Goal: Task Accomplishment & Management: Use online tool/utility

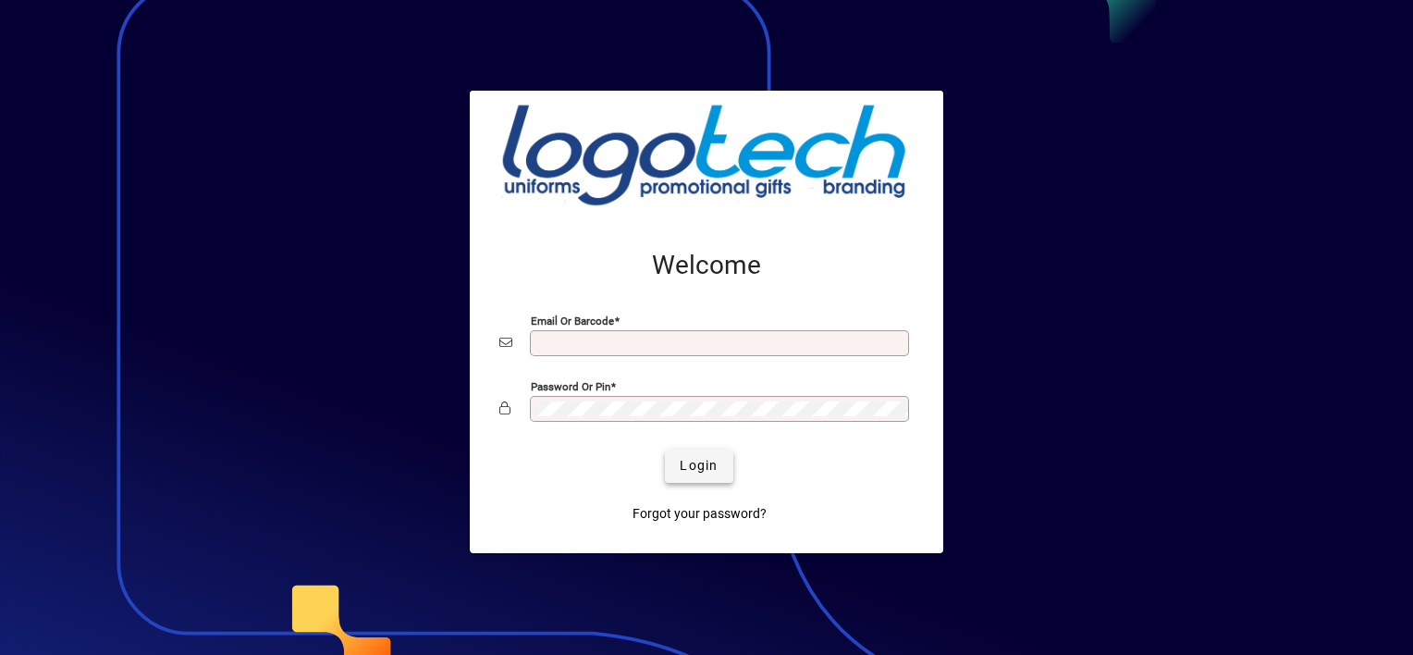
type input "**********"
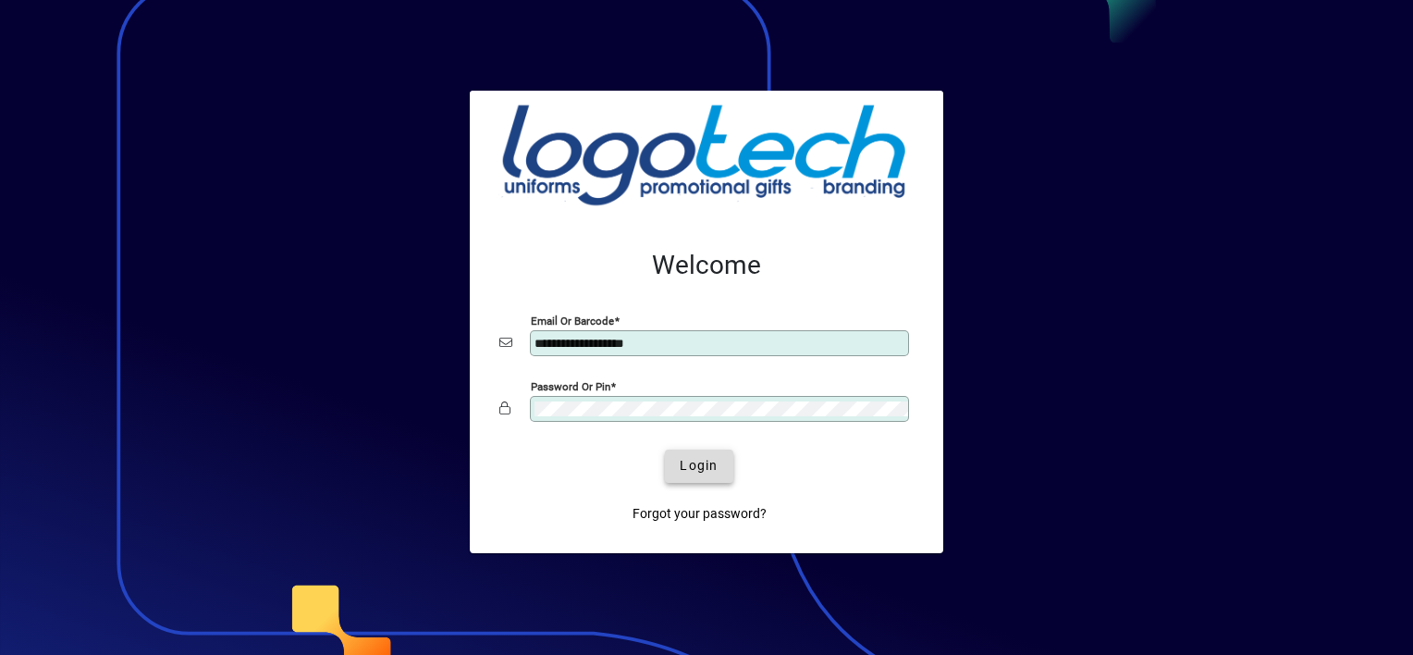
click at [717, 470] on span "Login" at bounding box center [699, 465] width 38 height 19
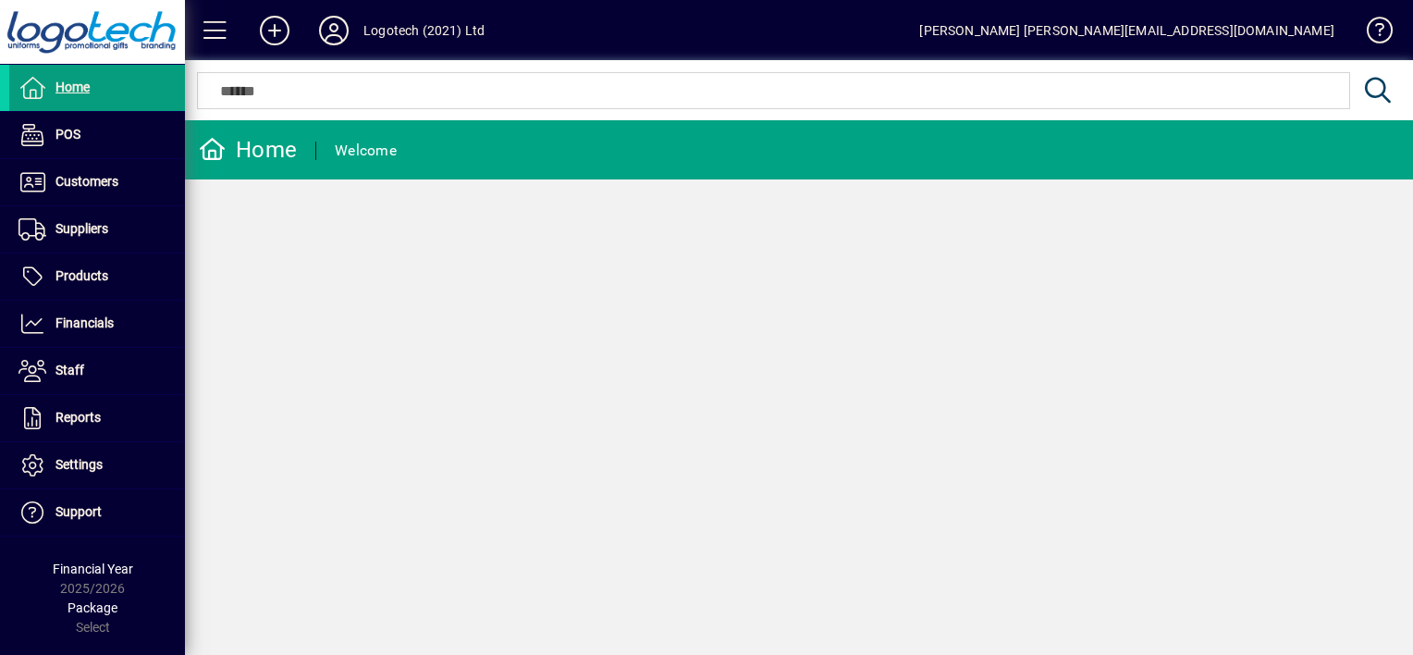
click at [717, 470] on div "Home Welcome" at bounding box center [799, 387] width 1228 height 535
click at [0, 220] on html "Home POS Customers Invoices Payments Quotes Backorders Communications Suppliers…" at bounding box center [706, 327] width 1413 height 655
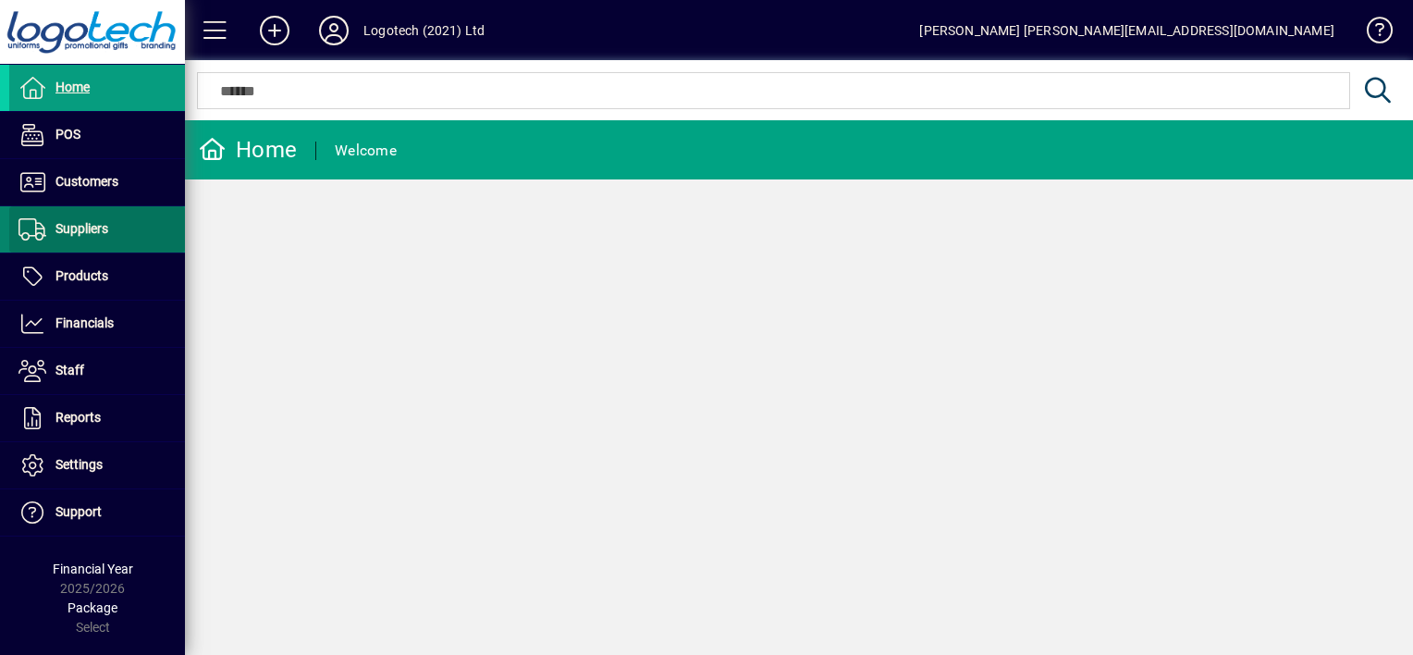
drag, startPoint x: -4, startPoint y: 220, endPoint x: 80, endPoint y: 233, distance: 85.1
click at [80, 233] on span "Suppliers" at bounding box center [81, 228] width 53 height 15
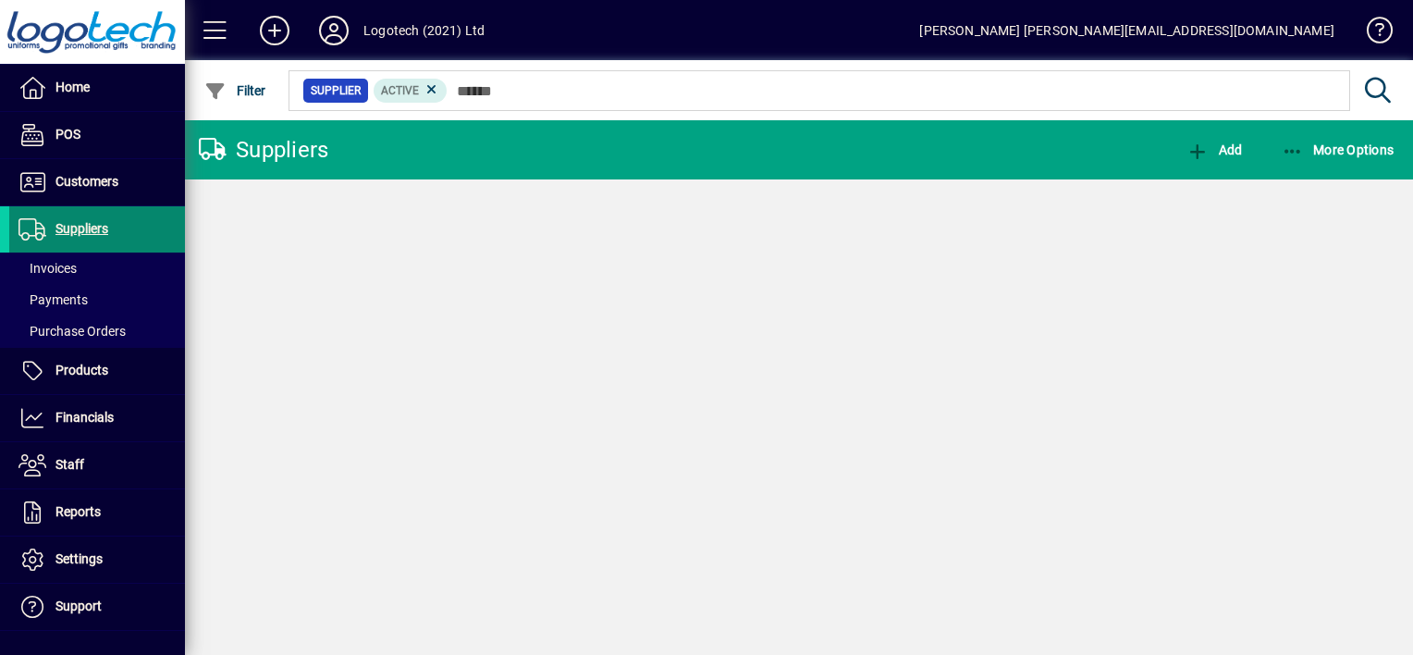
click at [80, 233] on span "Suppliers" at bounding box center [81, 228] width 53 height 15
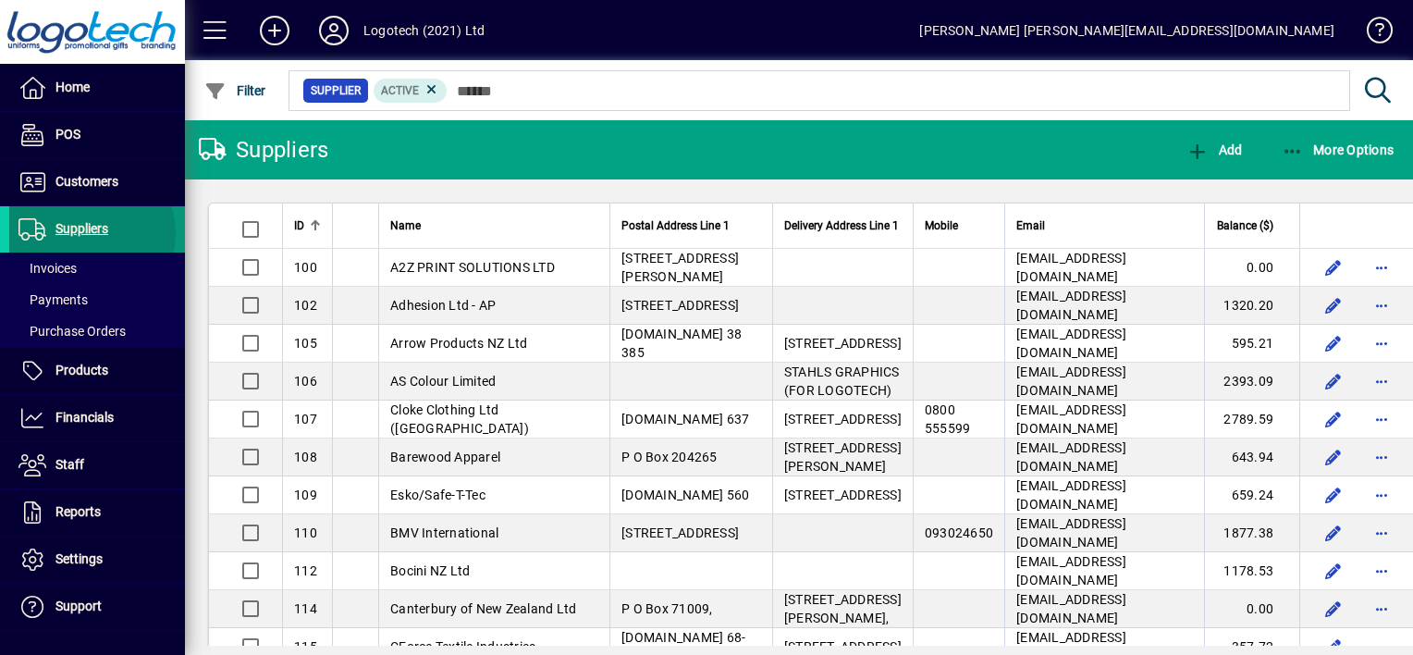
click at [80, 233] on span "Suppliers" at bounding box center [81, 228] width 53 height 15
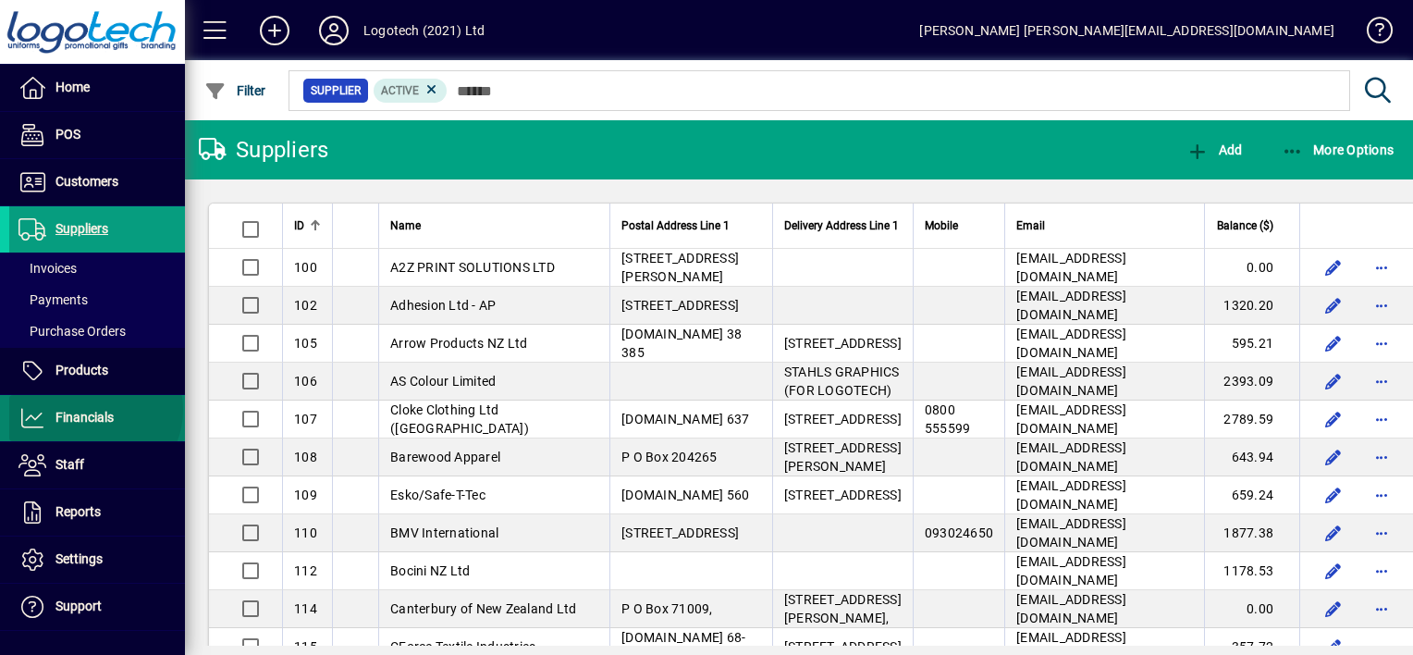
click at [93, 410] on span "Financials" at bounding box center [84, 417] width 58 height 15
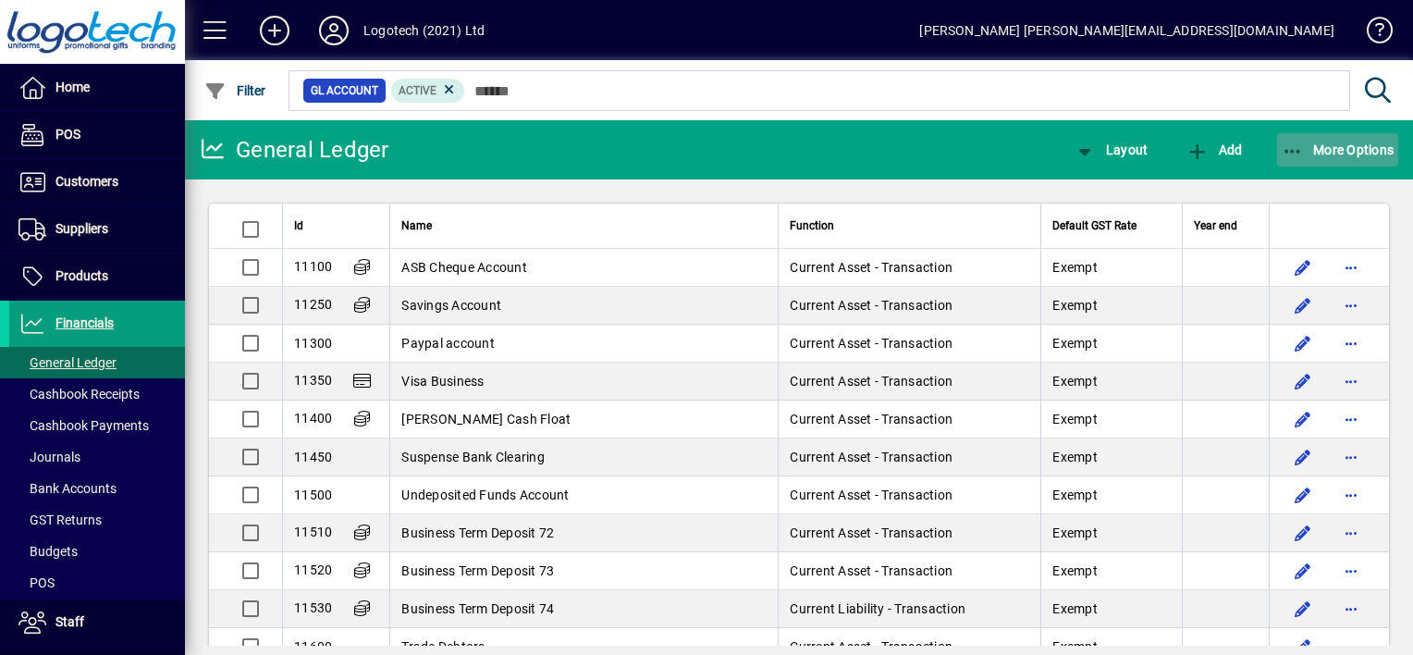
click at [1290, 142] on icon "button" at bounding box center [1293, 151] width 23 height 18
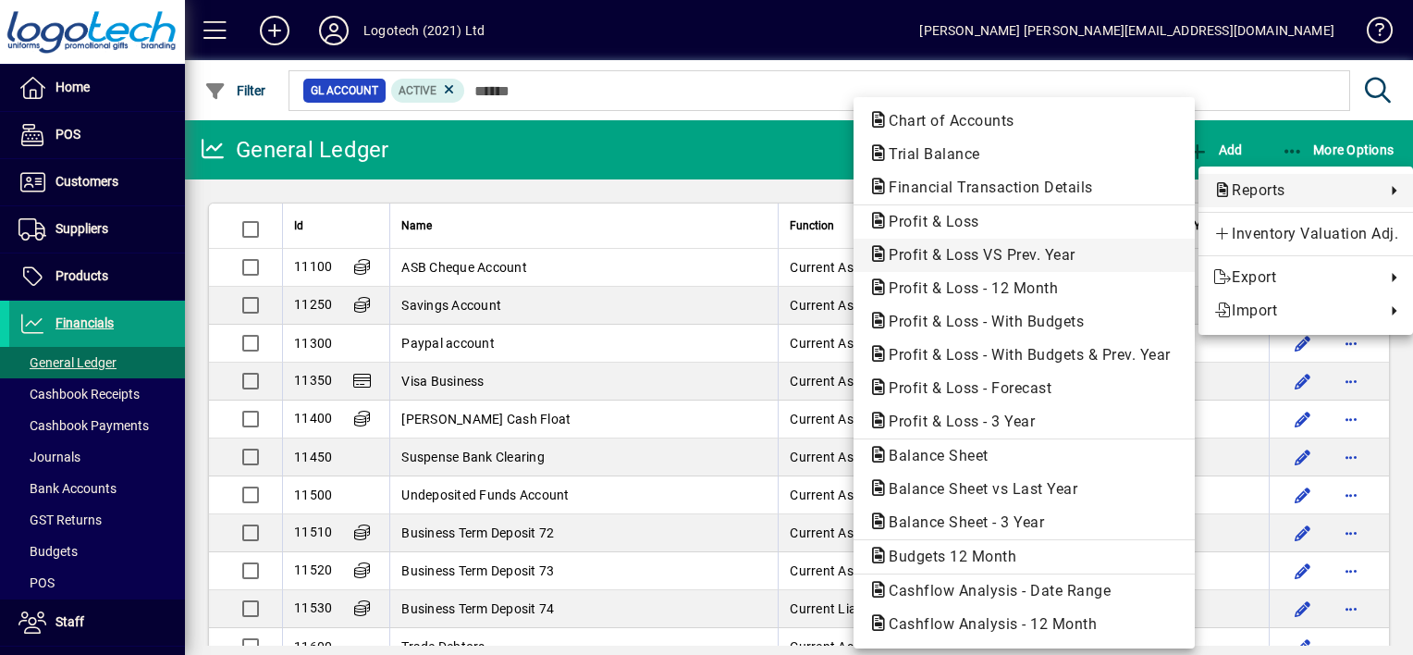
click at [988, 250] on span "Profit & Loss VS Prev. Year" at bounding box center [976, 255] width 216 height 18
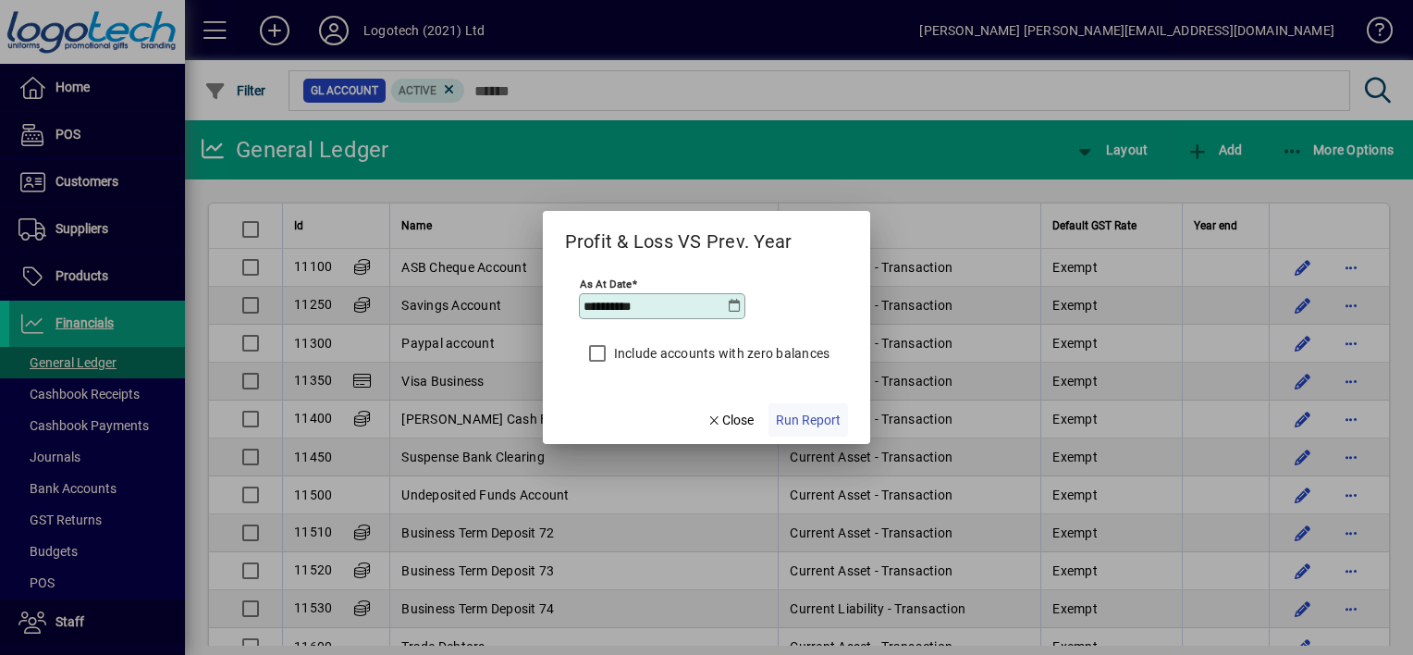
click at [797, 417] on span "Run Report" at bounding box center [808, 420] width 65 height 19
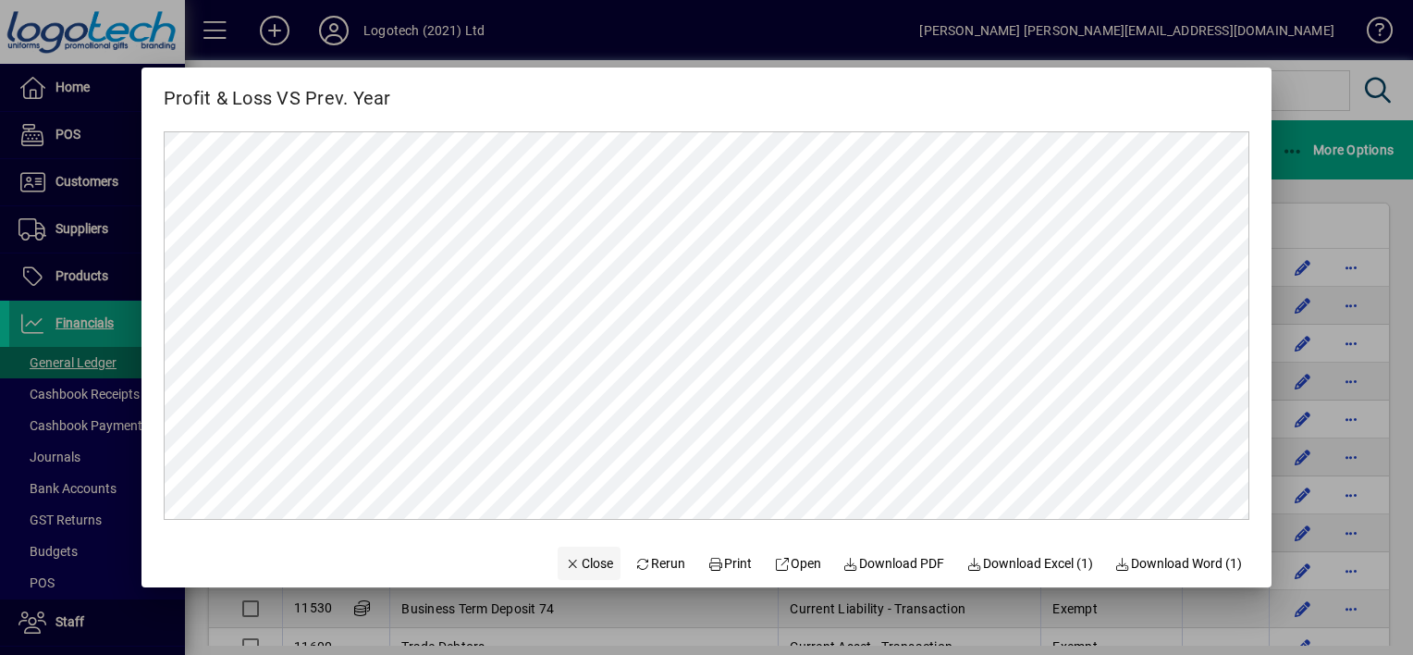
click at [593, 558] on span "Close" at bounding box center [589, 563] width 48 height 19
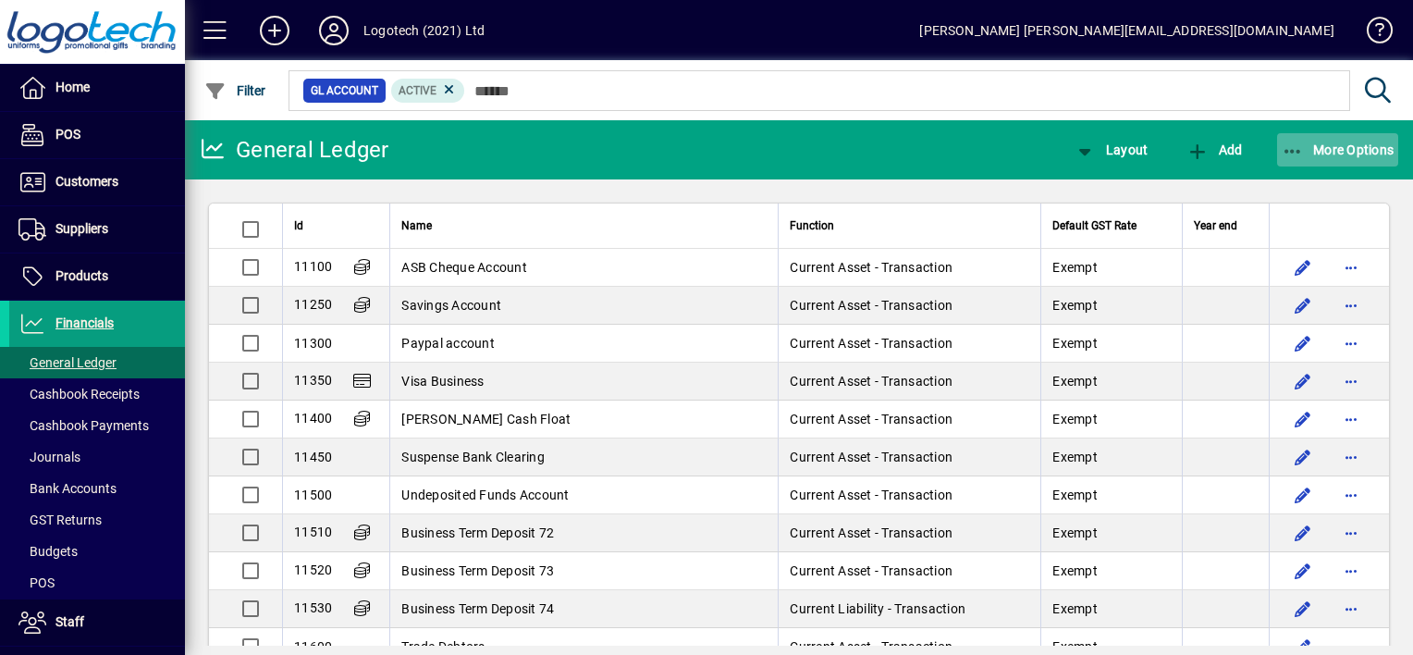
click at [1286, 148] on icon "button" at bounding box center [1293, 151] width 23 height 18
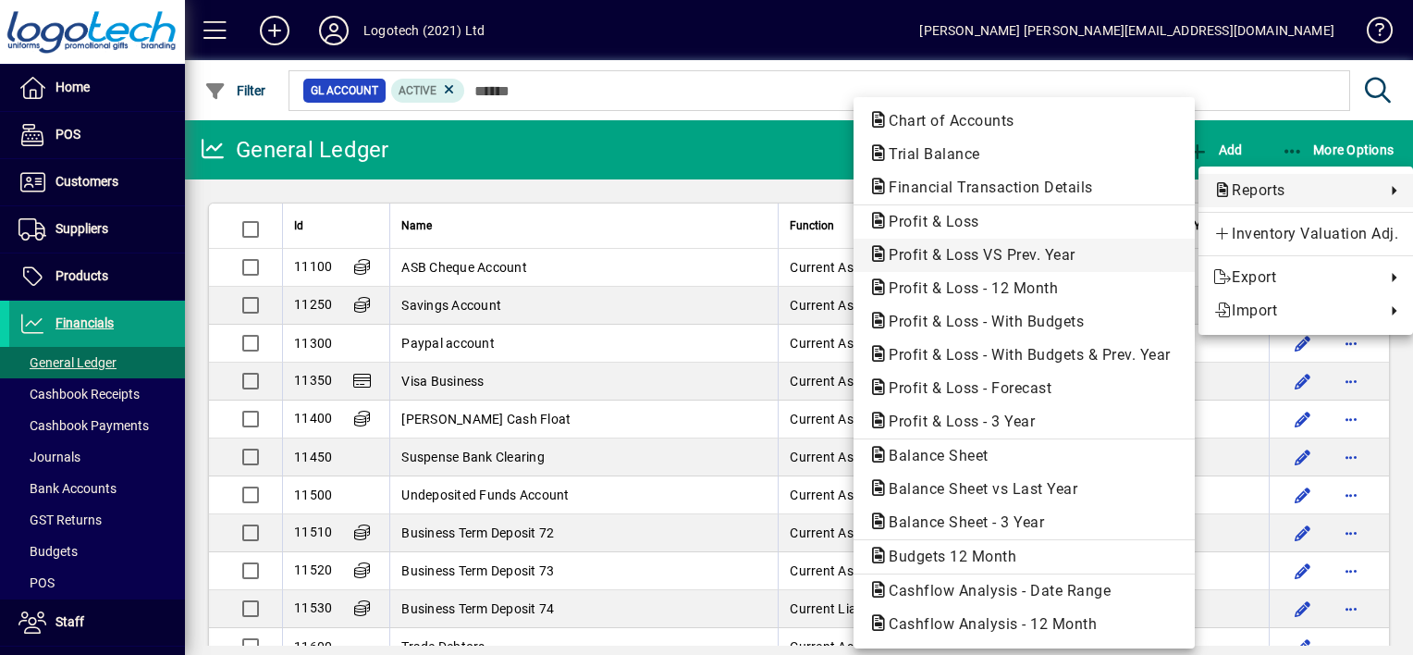
click at [1026, 256] on span "Profit & Loss VS Prev. Year" at bounding box center [976, 255] width 216 height 18
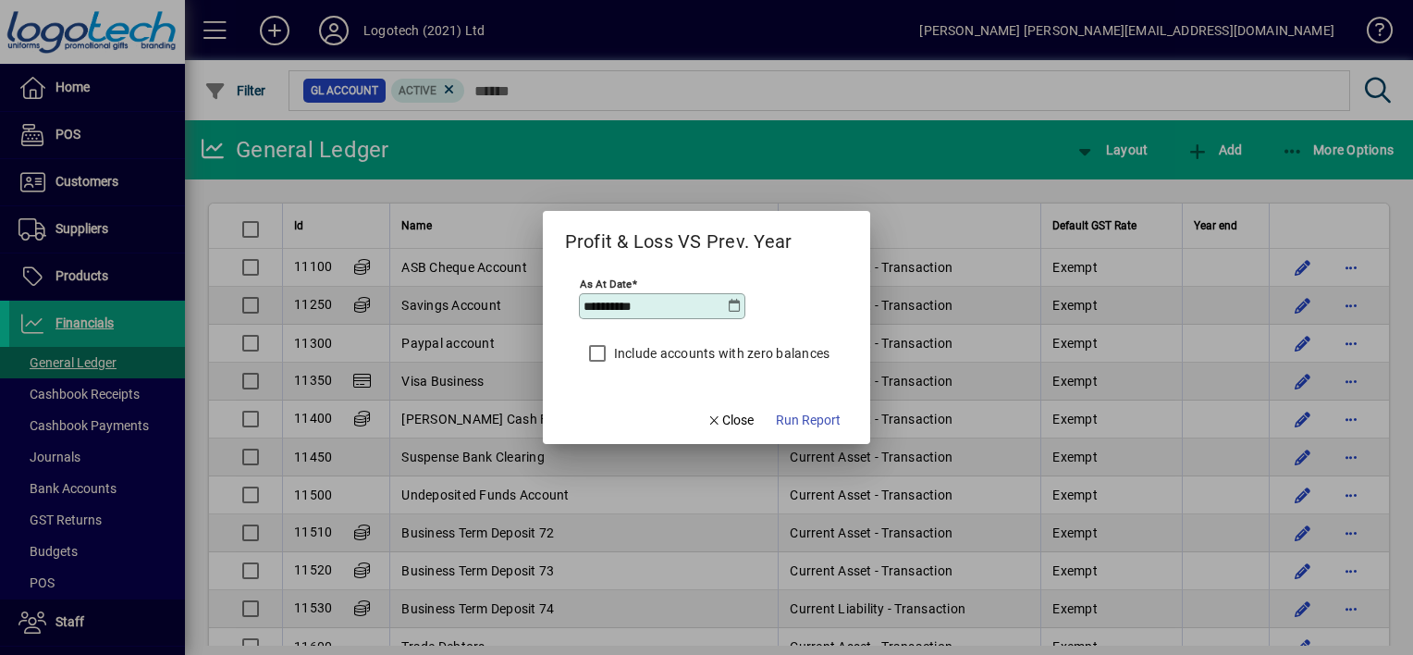
click at [733, 303] on icon at bounding box center [734, 306] width 15 height 15
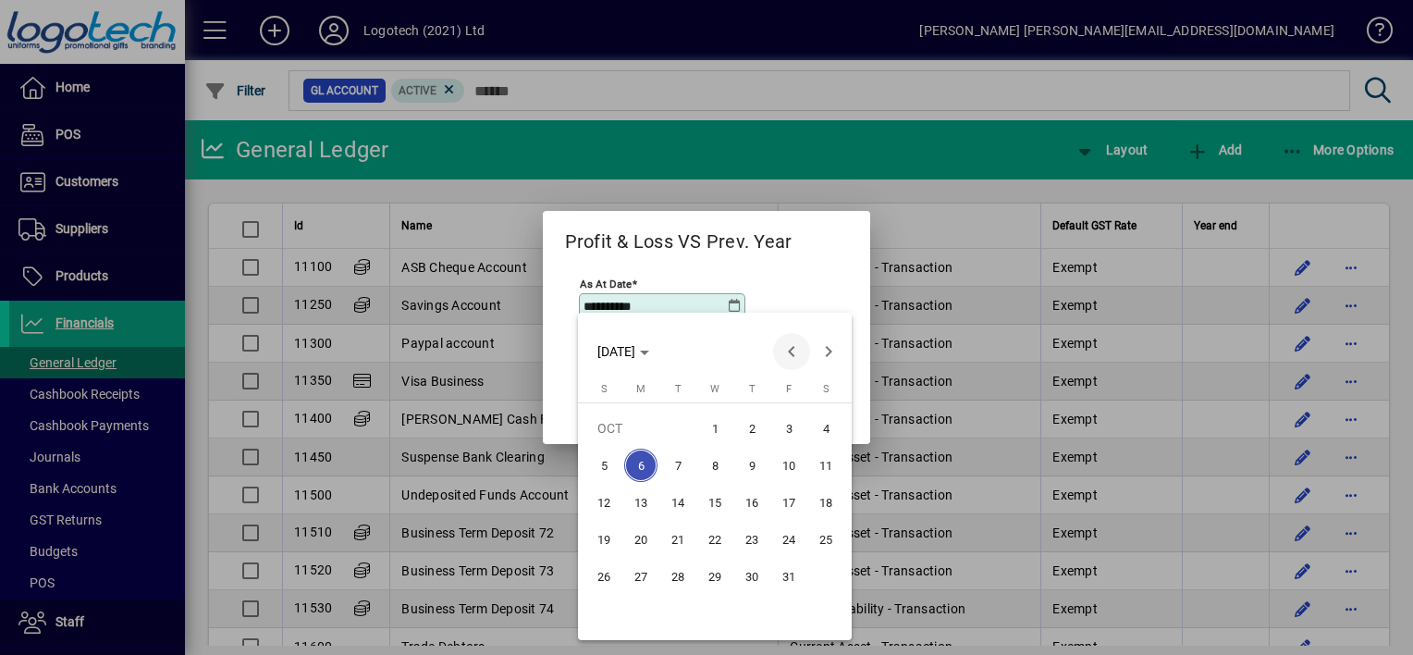
click at [796, 348] on span "Previous month" at bounding box center [791, 351] width 37 height 37
click at [681, 607] on span "30" at bounding box center [677, 612] width 33 height 33
type input "**********"
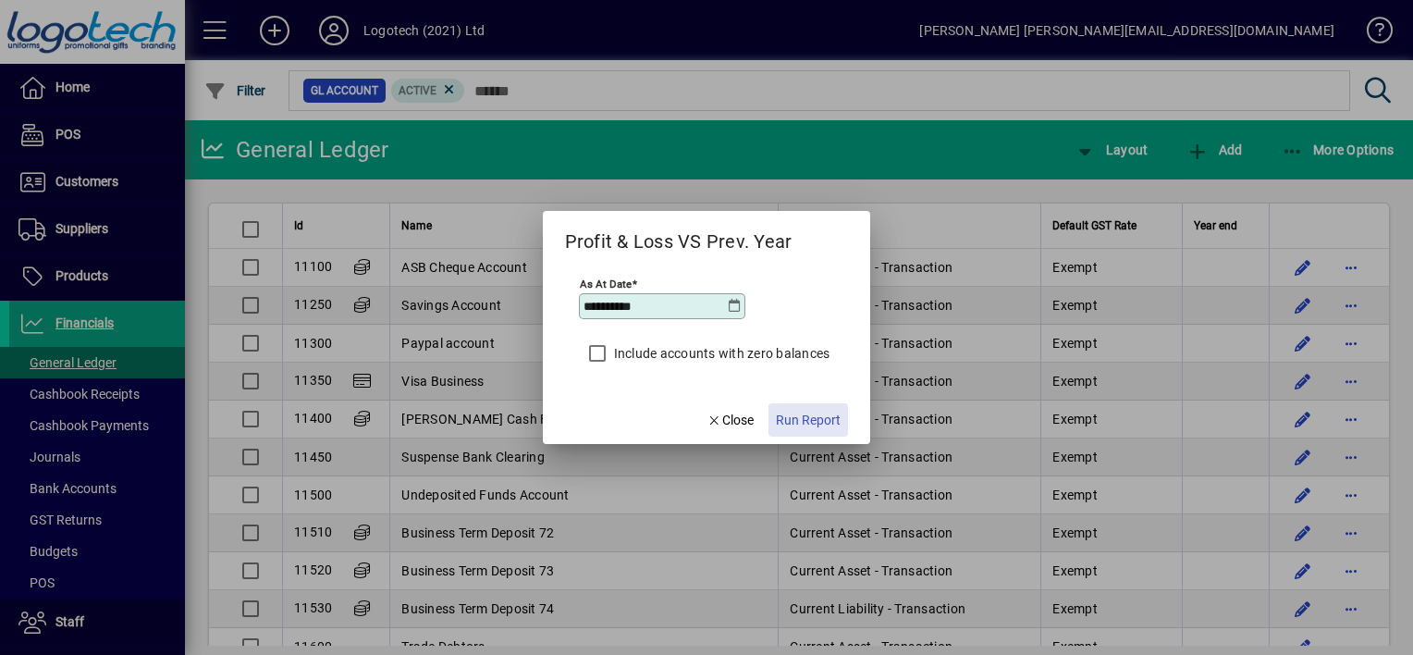
click at [817, 422] on span "Run Report" at bounding box center [808, 420] width 65 height 19
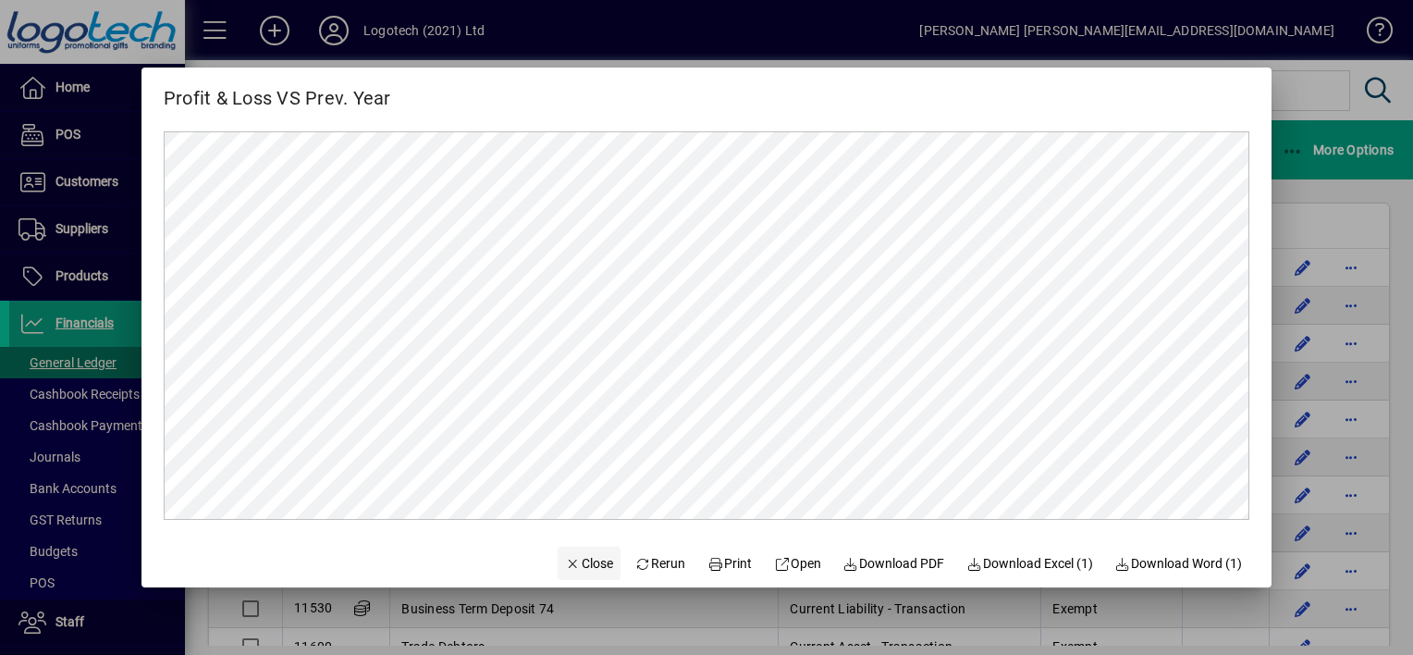
click at [572, 558] on span "Close" at bounding box center [589, 563] width 48 height 19
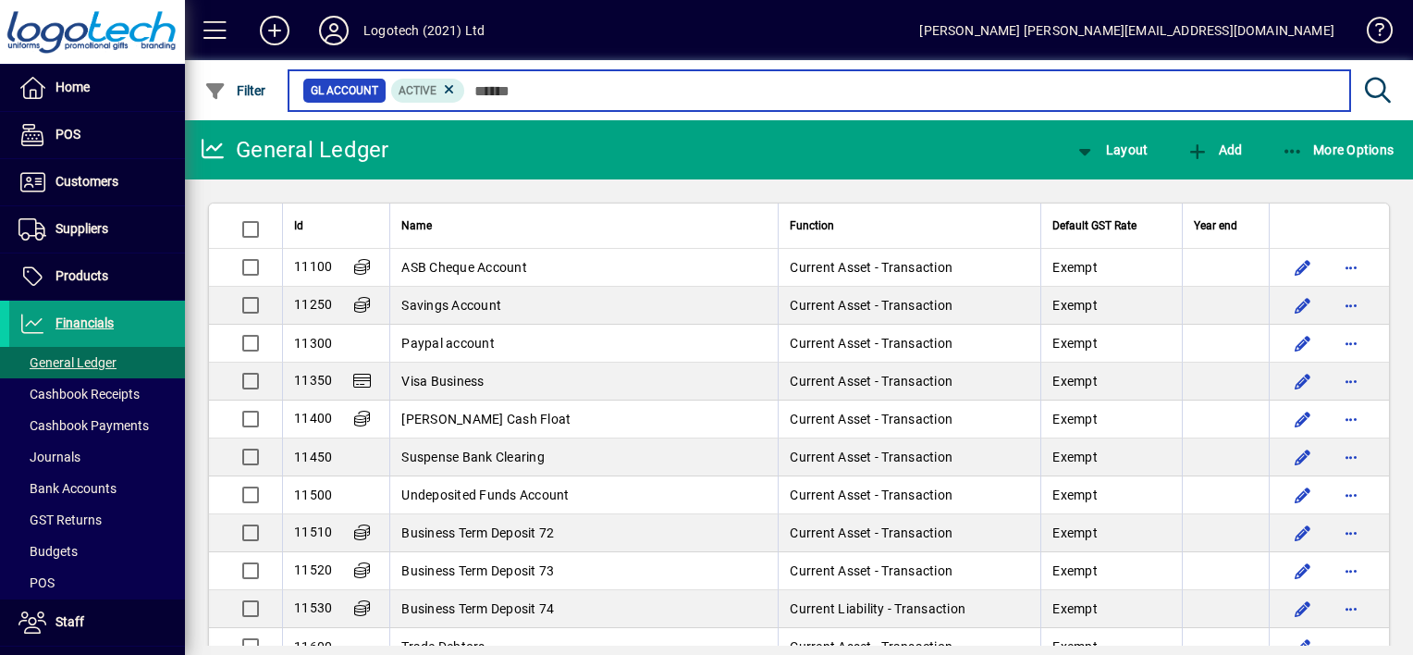
click at [1247, 85] on input "text" at bounding box center [900, 91] width 870 height 26
